Goal: Task Accomplishment & Management: Manage account settings

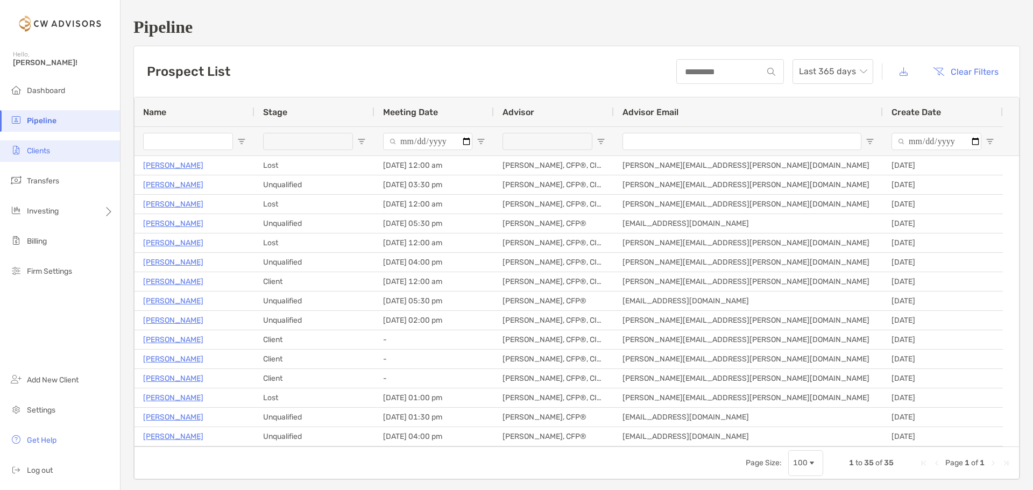
click at [43, 153] on span "Clients" at bounding box center [38, 150] width 23 height 9
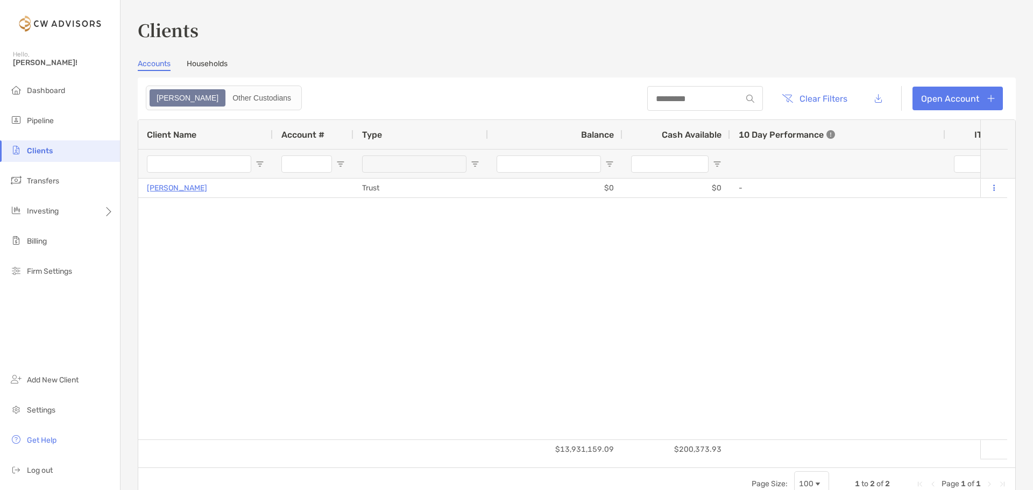
type input "**********"
click at [68, 115] on li "Pipeline" at bounding box center [60, 121] width 120 height 22
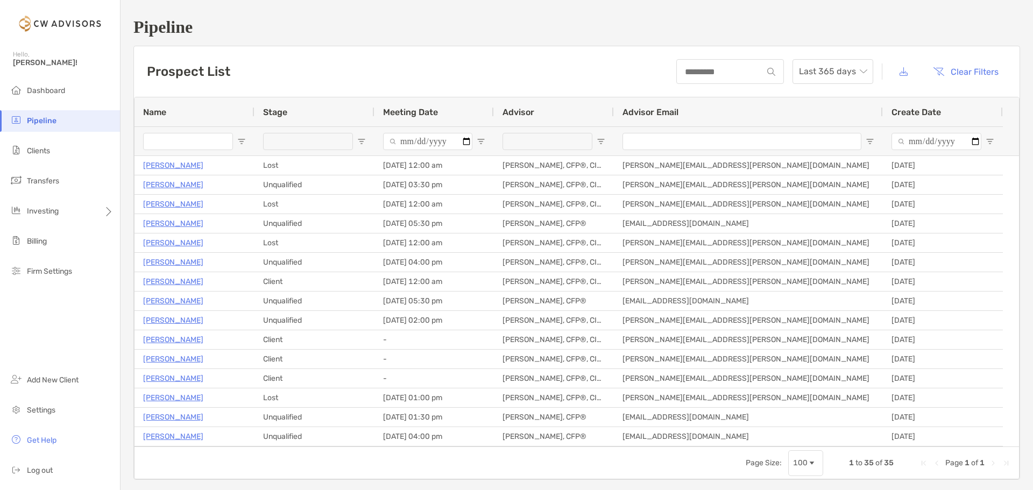
click at [196, 139] on input "Name Filter Input" at bounding box center [188, 141] width 90 height 17
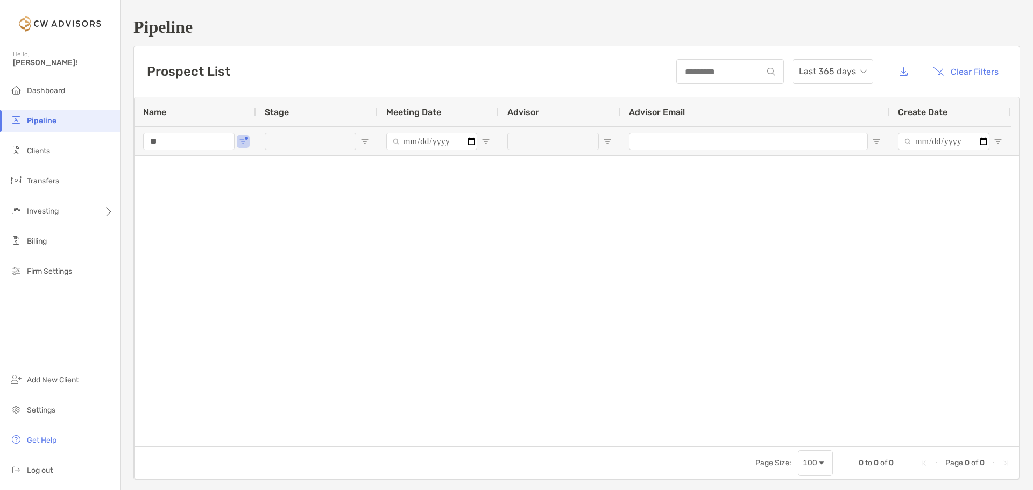
type input "*"
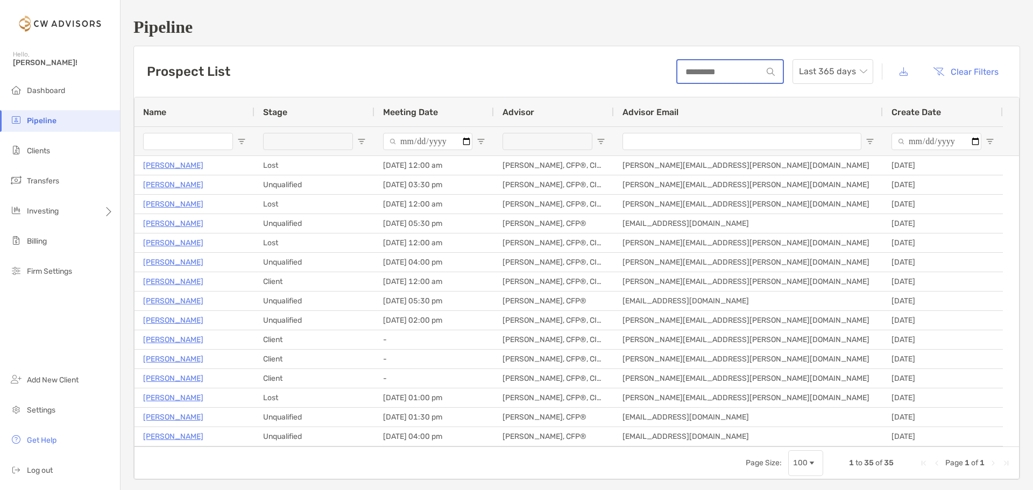
click at [724, 74] on input at bounding box center [720, 71] width 85 height 9
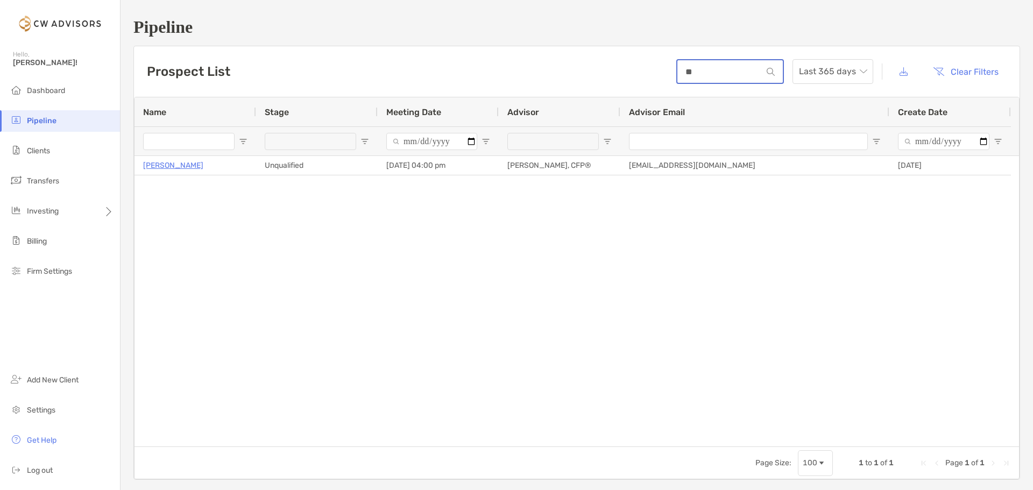
type input "*"
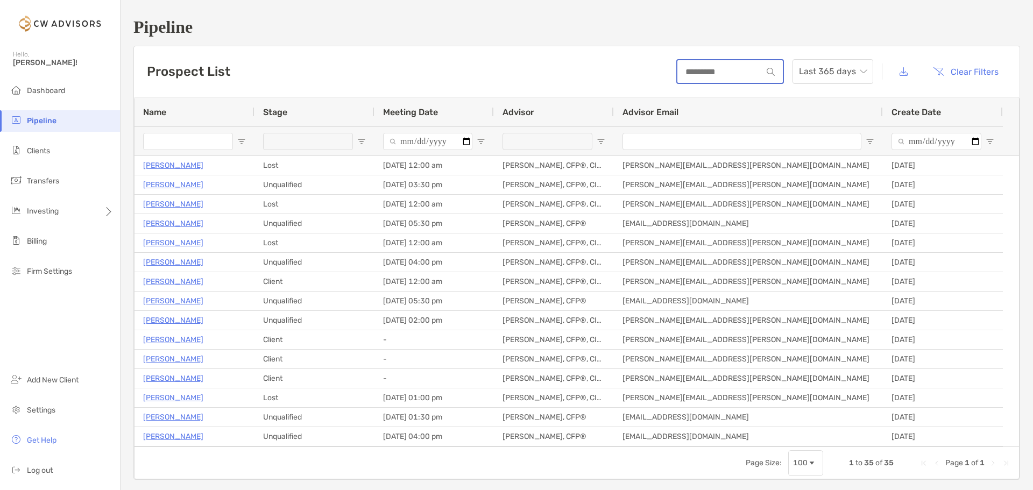
click at [689, 67] on input at bounding box center [720, 71] width 85 height 9
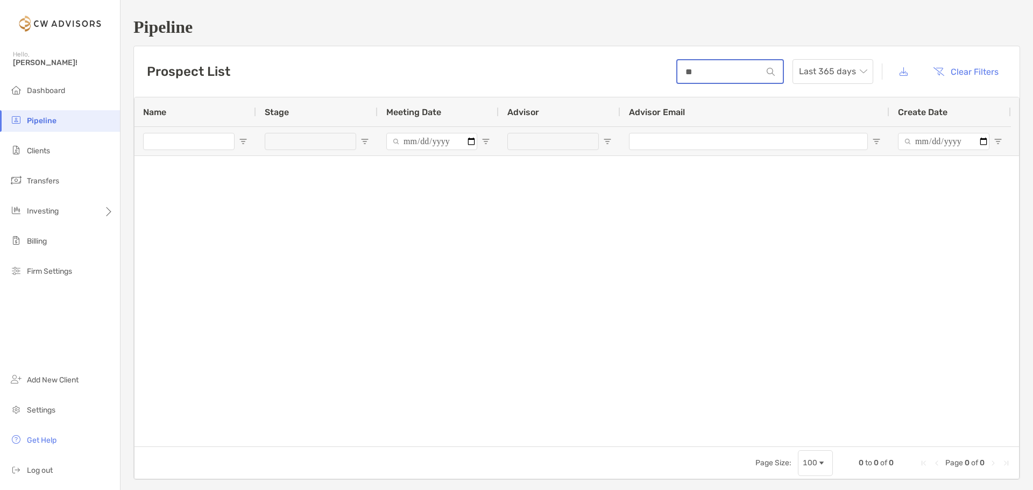
type input "*"
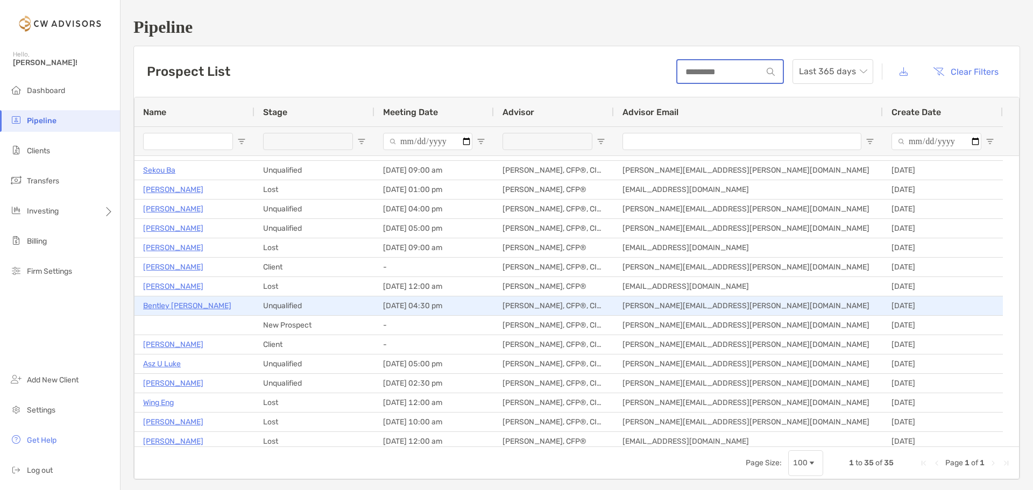
scroll to position [387, 0]
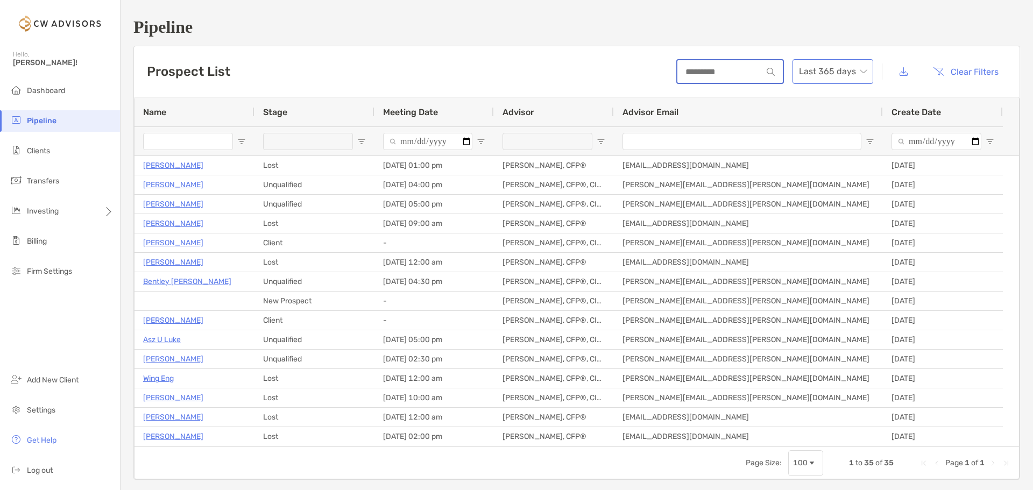
click at [834, 73] on span "Last 365 days" at bounding box center [833, 72] width 68 height 24
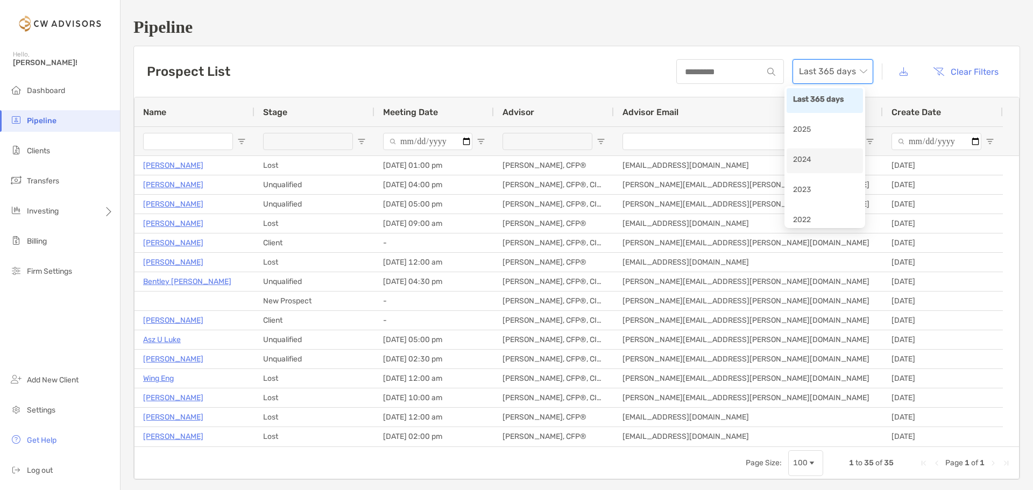
click at [823, 160] on div "2024" at bounding box center [825, 160] width 64 height 13
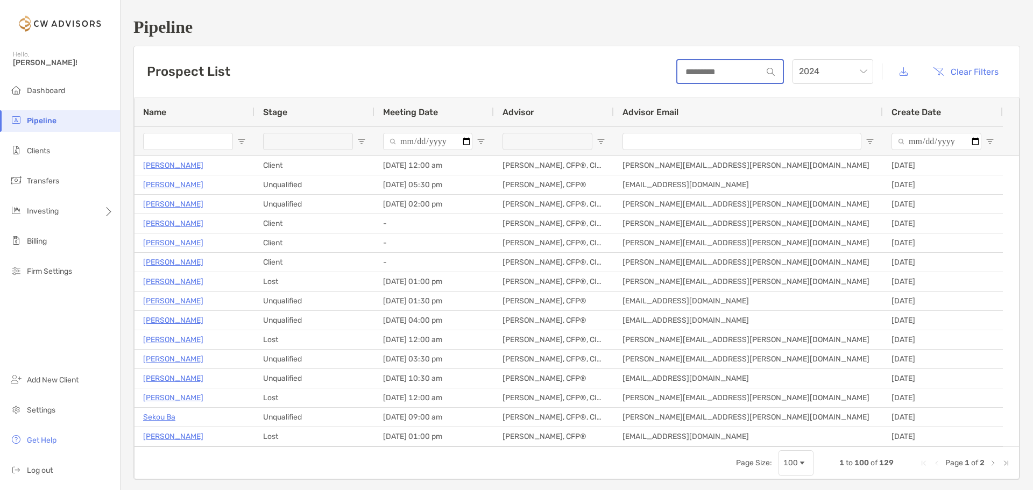
click at [713, 70] on input at bounding box center [720, 71] width 85 height 9
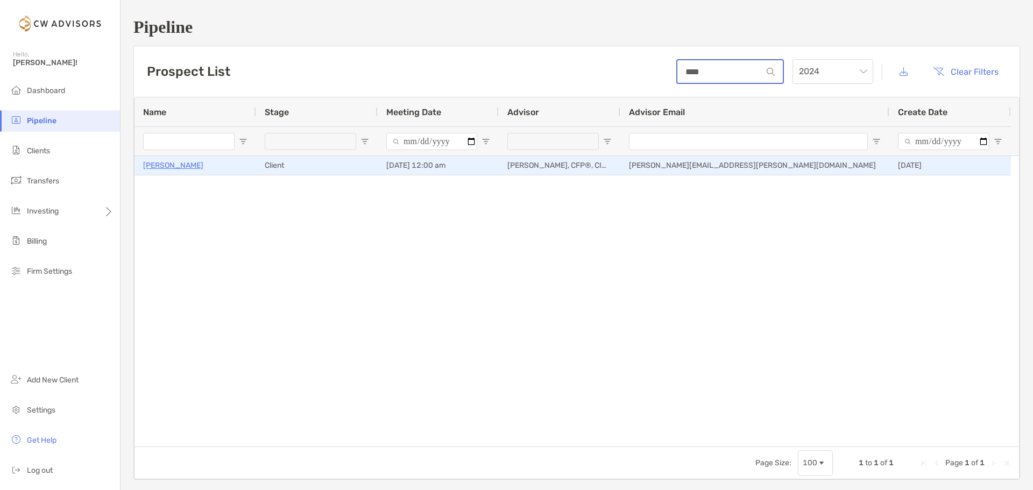
type input "****"
click at [180, 166] on p "Sheilla Wambua" at bounding box center [173, 165] width 60 height 13
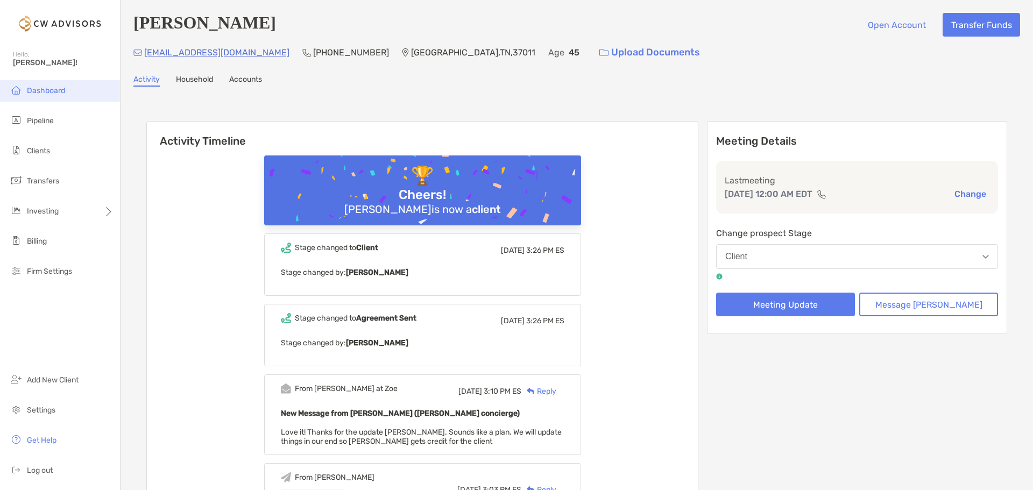
click at [61, 93] on span "Dashboard" at bounding box center [46, 90] width 38 height 9
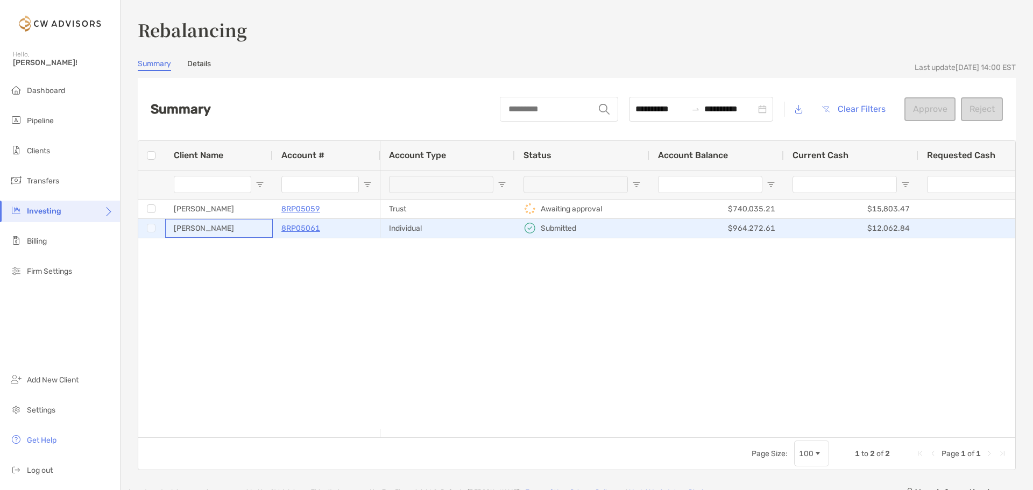
click at [239, 231] on div "[PERSON_NAME]" at bounding box center [219, 228] width 108 height 19
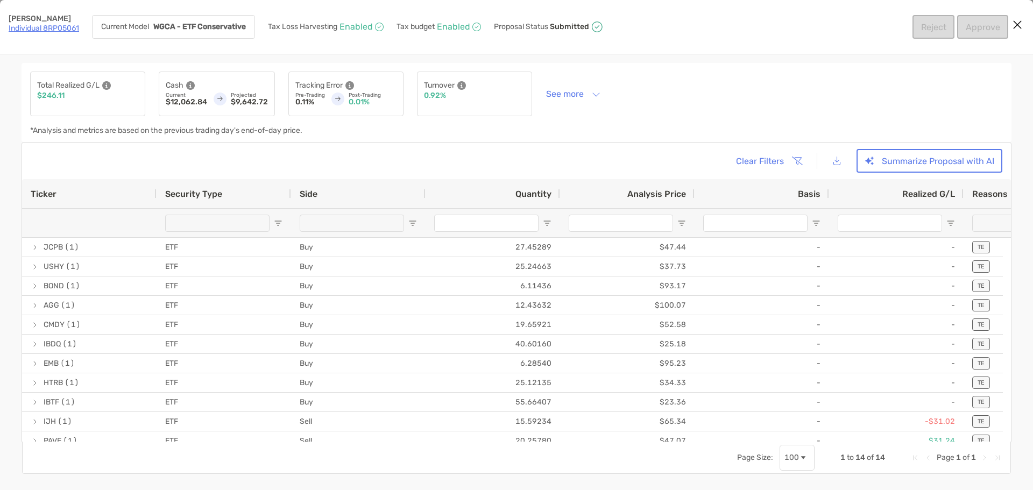
click at [220, 232] on div "[object Object]" at bounding box center [217, 223] width 104 height 29
click at [1019, 22] on icon "Close modal" at bounding box center [1018, 24] width 10 height 13
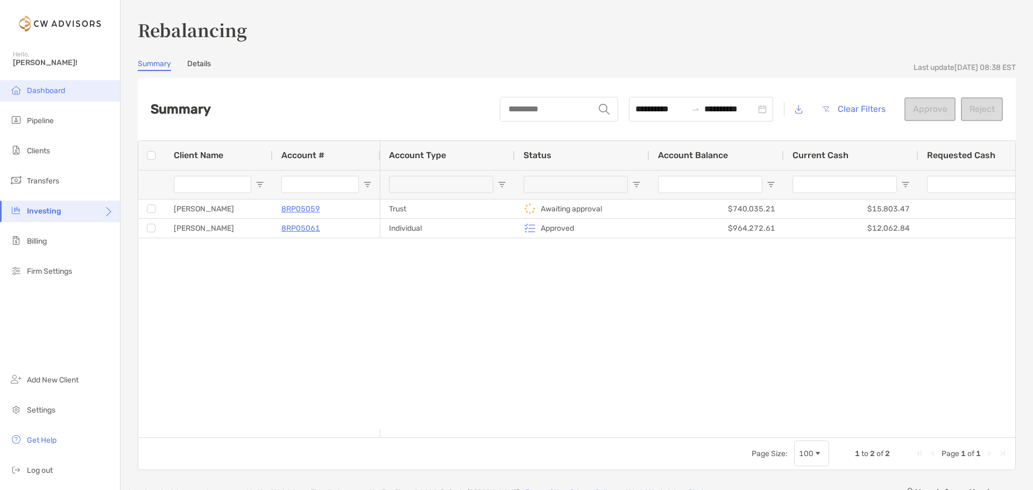
click at [50, 94] on span "Dashboard" at bounding box center [46, 90] width 38 height 9
